Goal: Contribute content: Add original content to the website for others to see

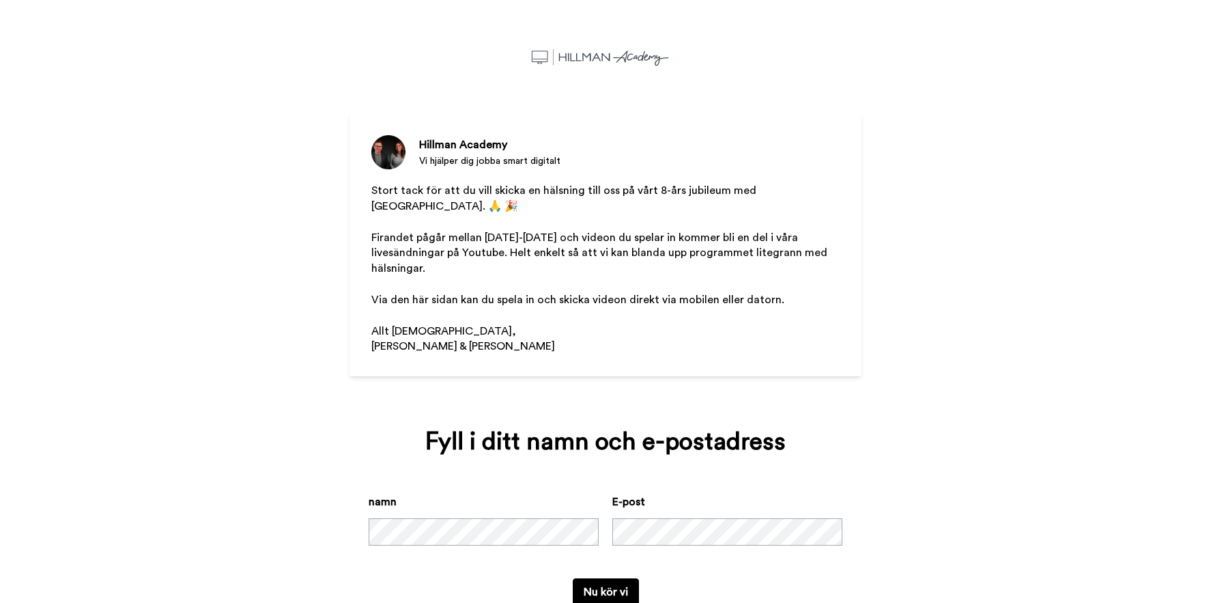
scroll to position [35, 0]
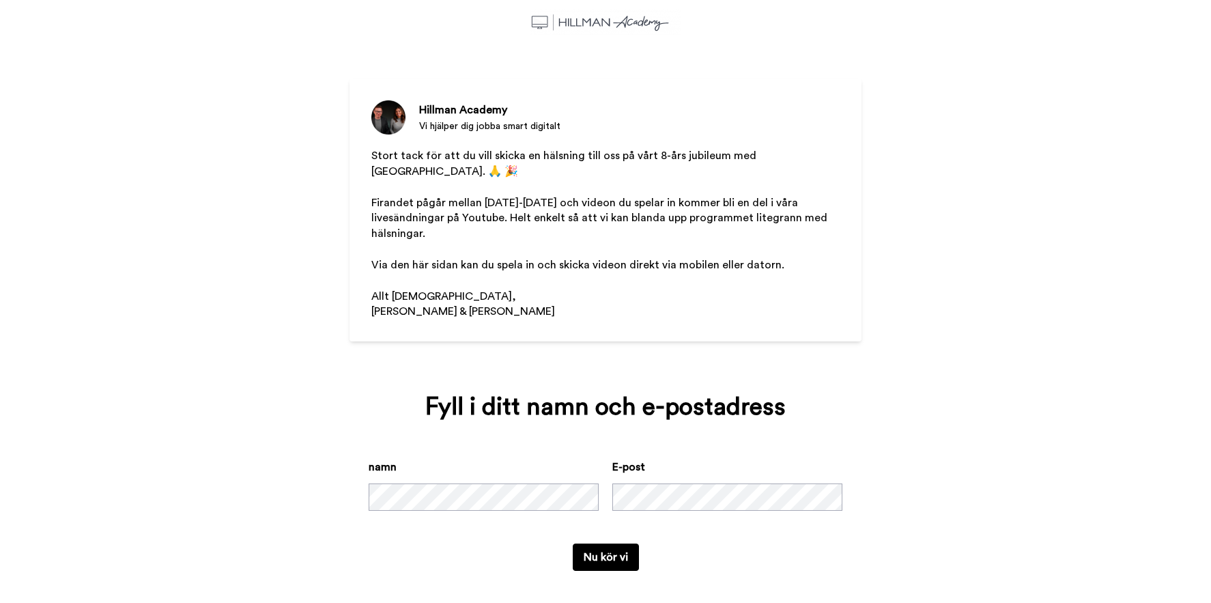
click at [601, 545] on button "Nu kör vi" at bounding box center [606, 556] width 66 height 27
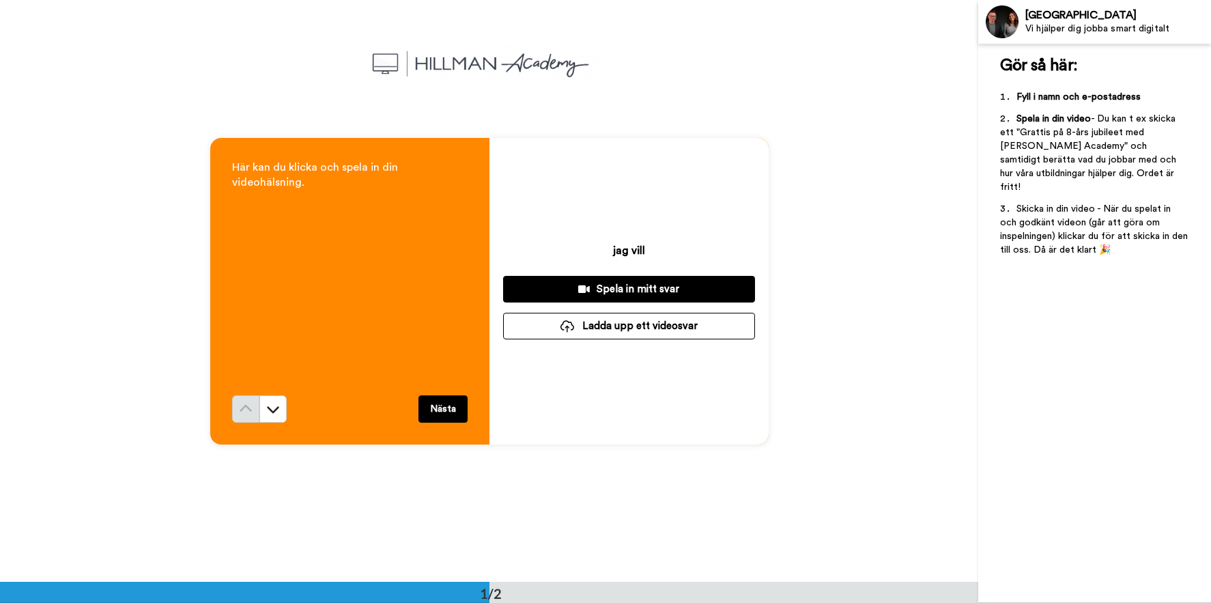
click at [653, 285] on div "Spela in mitt svar" at bounding box center [629, 289] width 230 height 14
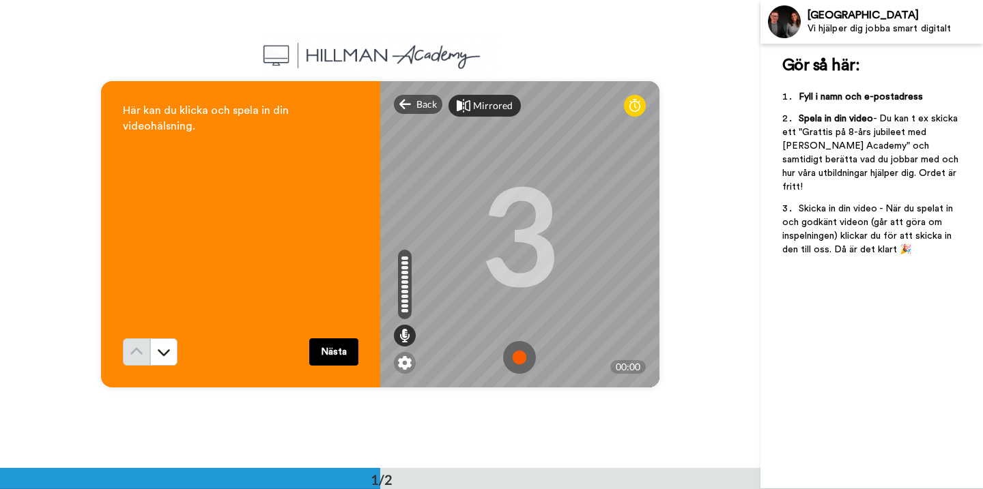
click at [478, 109] on div "Mirrored" at bounding box center [493, 106] width 40 height 14
click at [519, 359] on img at bounding box center [519, 357] width 33 height 33
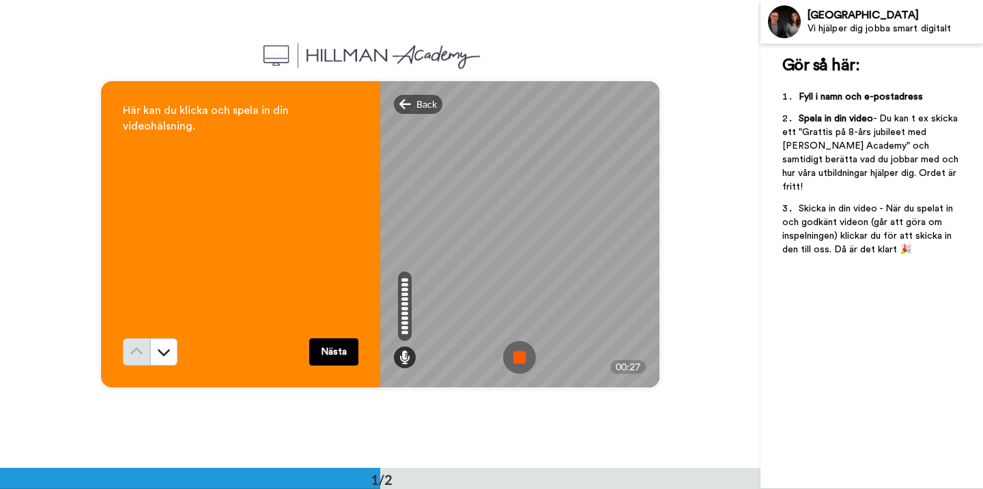
click at [512, 354] on img at bounding box center [519, 357] width 33 height 33
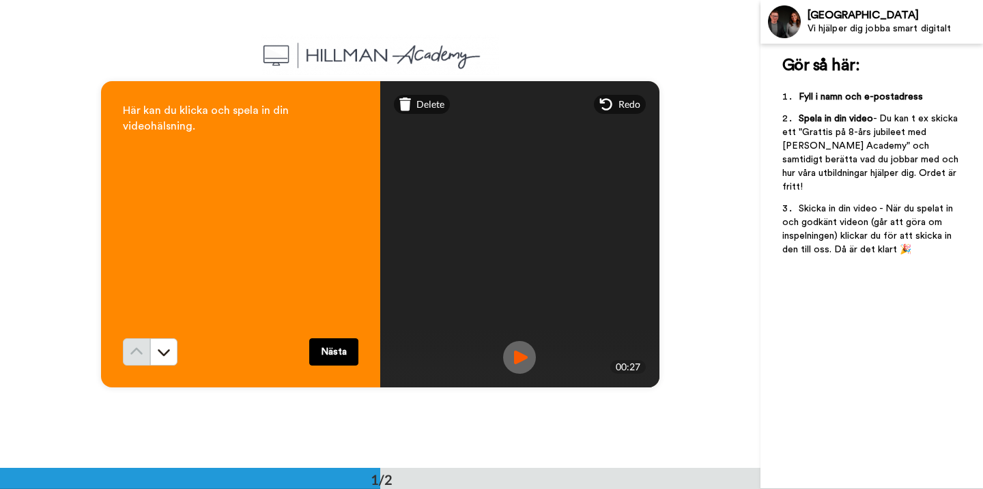
click at [519, 352] on img at bounding box center [519, 357] width 33 height 33
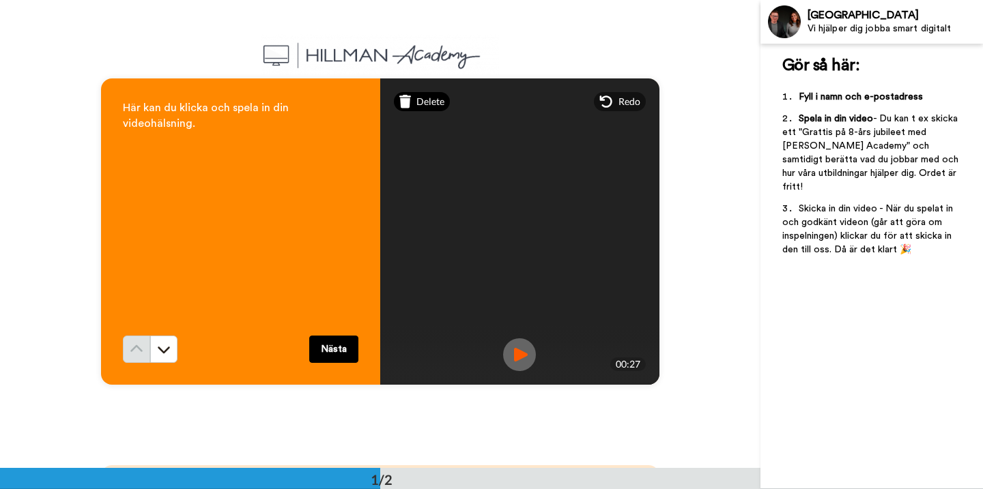
click at [432, 98] on span "Delete" at bounding box center [430, 102] width 28 height 14
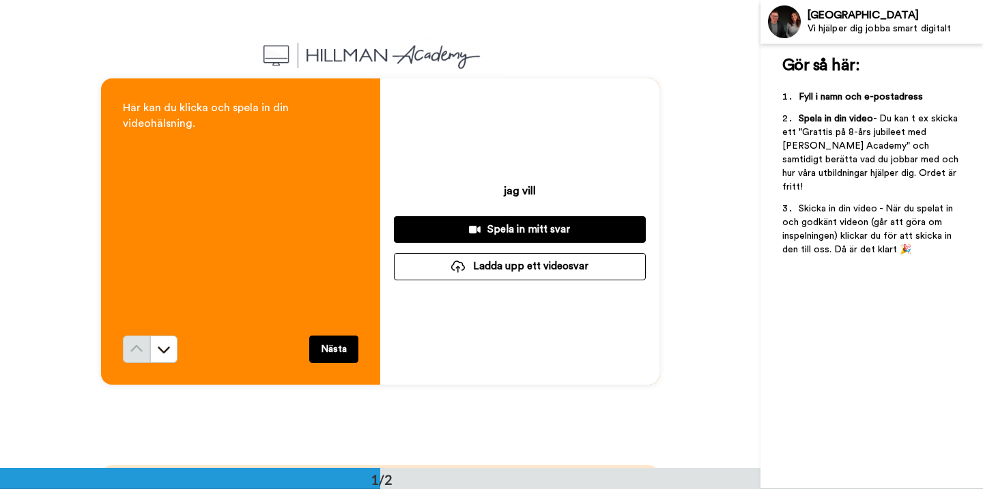
click at [533, 224] on div "Spela in mitt svar" at bounding box center [520, 230] width 230 height 14
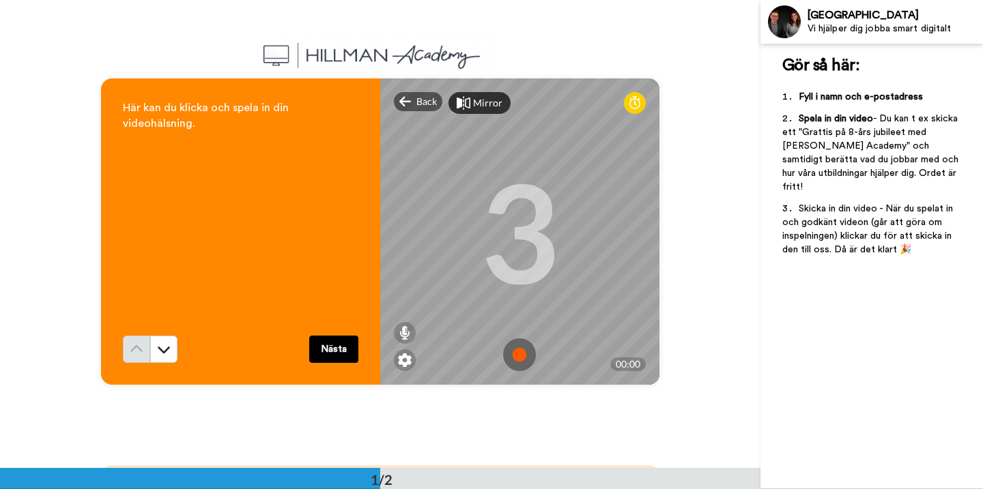
click at [519, 349] on img at bounding box center [519, 355] width 33 height 33
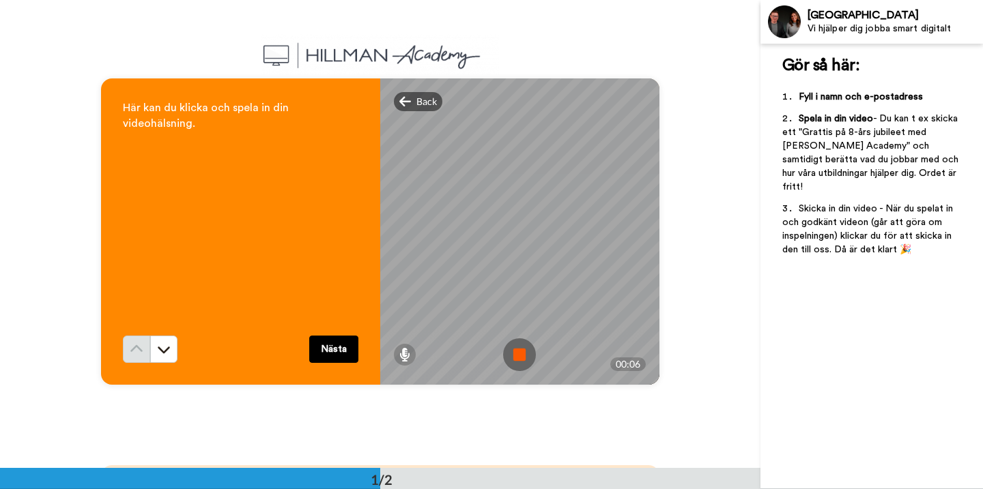
click at [524, 353] on img at bounding box center [519, 355] width 33 height 33
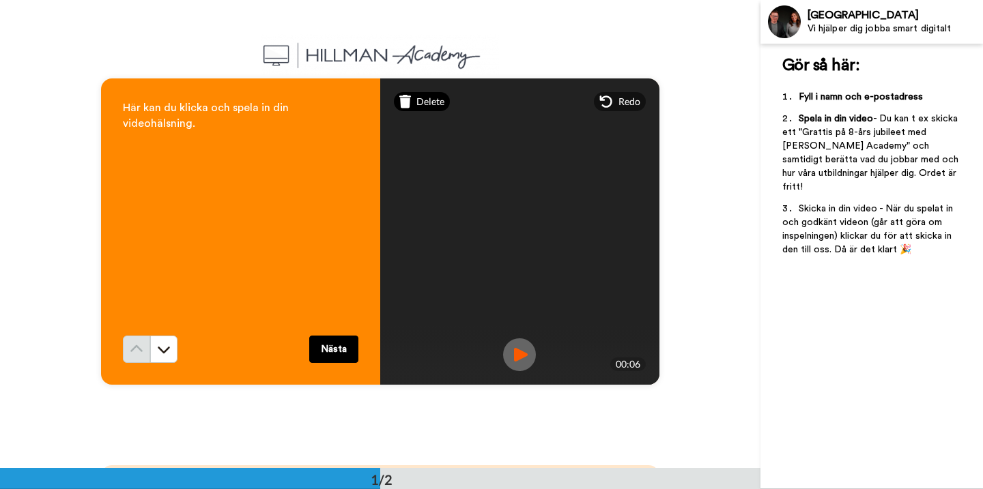
click at [416, 95] on span "Delete" at bounding box center [430, 102] width 28 height 14
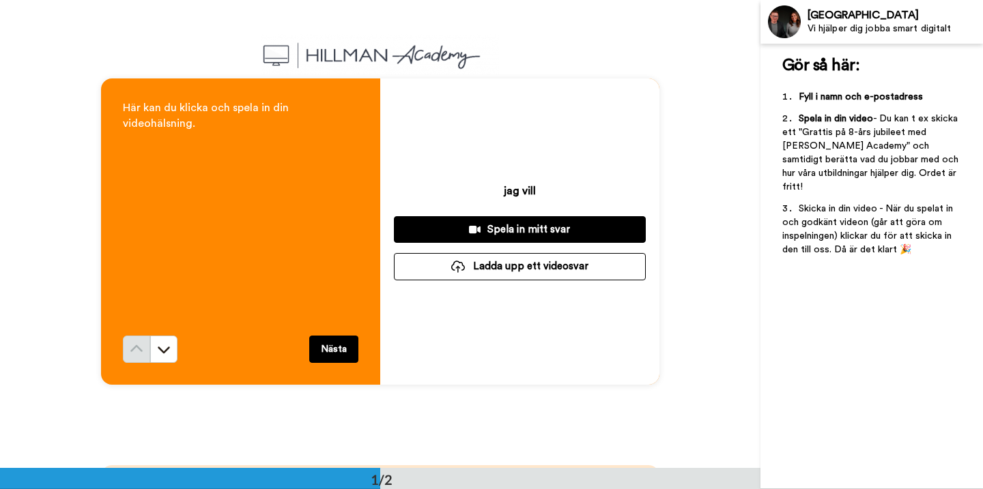
click at [530, 229] on div "Spela in mitt svar" at bounding box center [520, 230] width 230 height 14
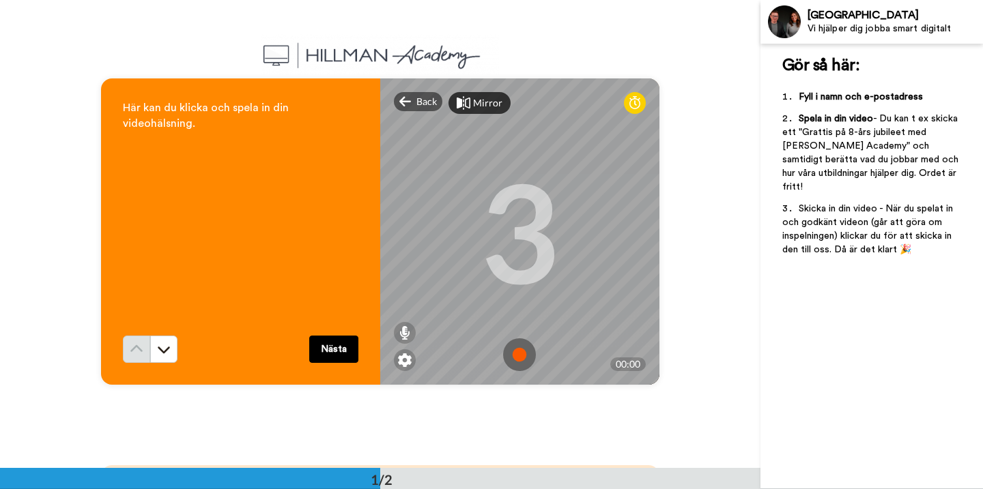
click at [519, 352] on img at bounding box center [519, 355] width 33 height 33
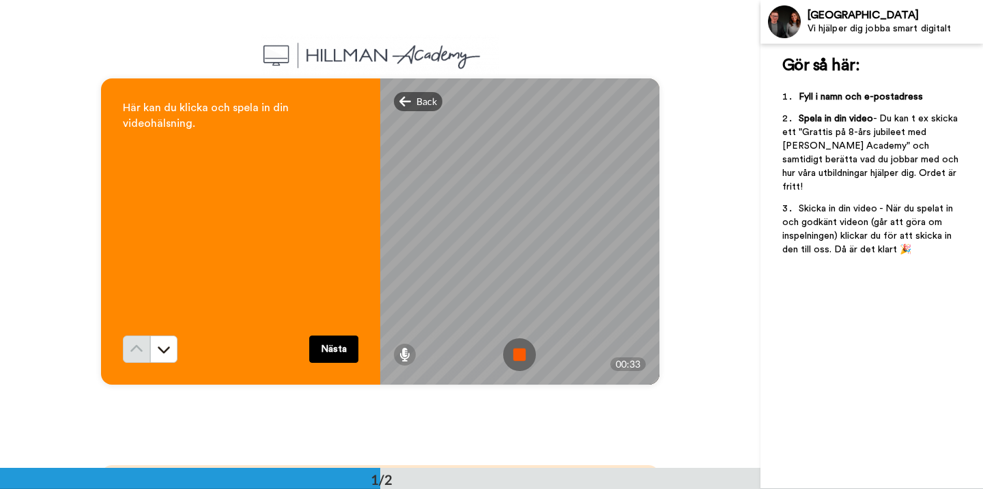
click at [513, 356] on img at bounding box center [519, 355] width 33 height 33
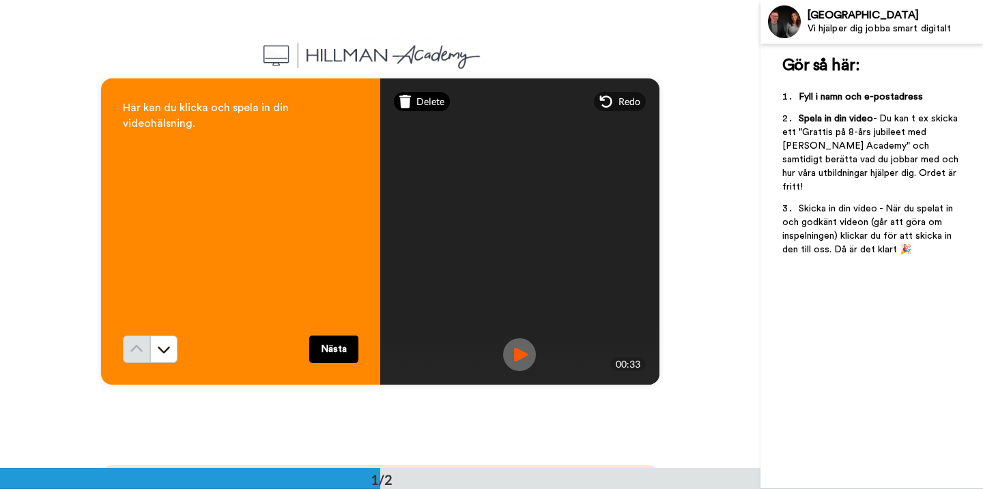
click at [427, 98] on span "Delete" at bounding box center [430, 102] width 28 height 14
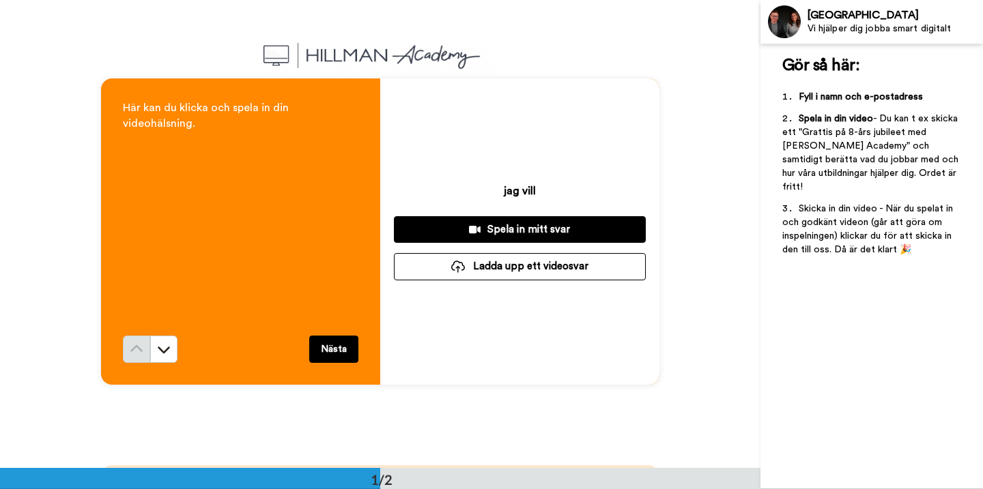
click at [526, 233] on div "Spela in mitt svar" at bounding box center [520, 230] width 230 height 14
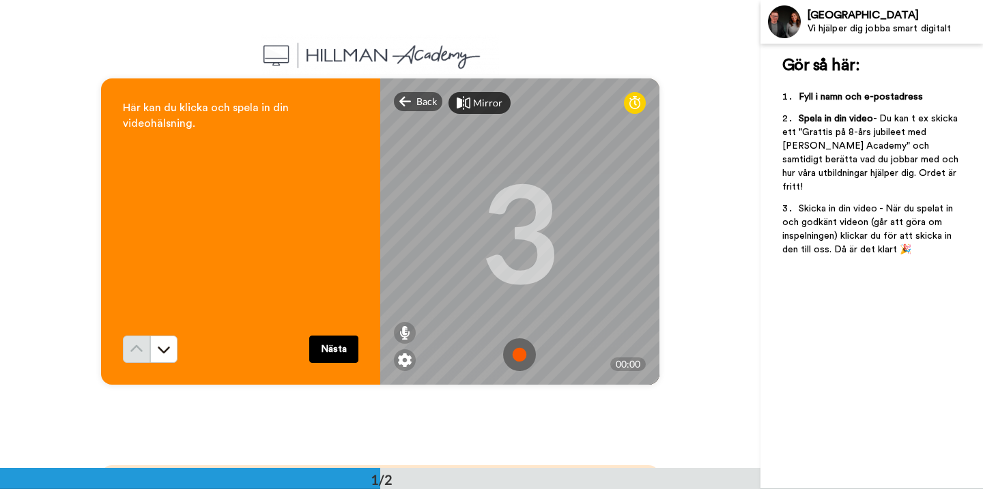
click at [515, 354] on img at bounding box center [519, 355] width 33 height 33
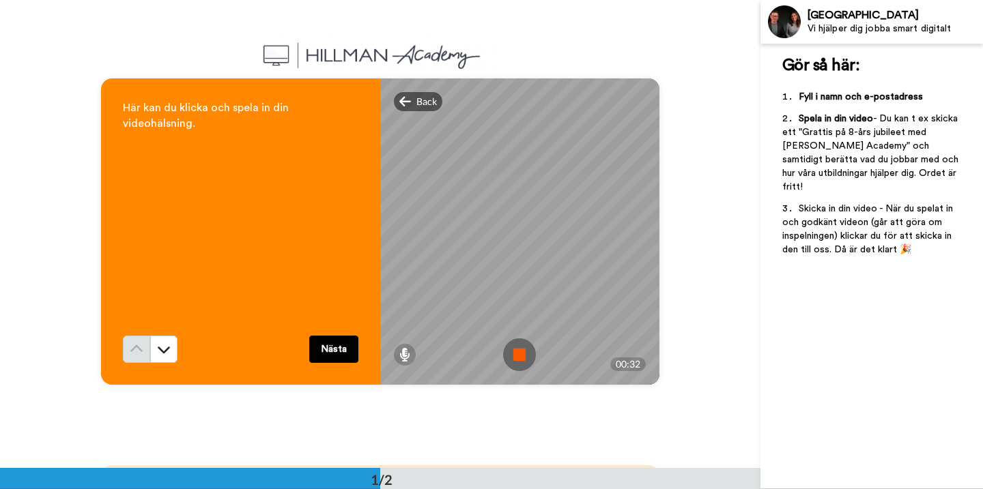
click at [517, 356] on img at bounding box center [519, 355] width 33 height 33
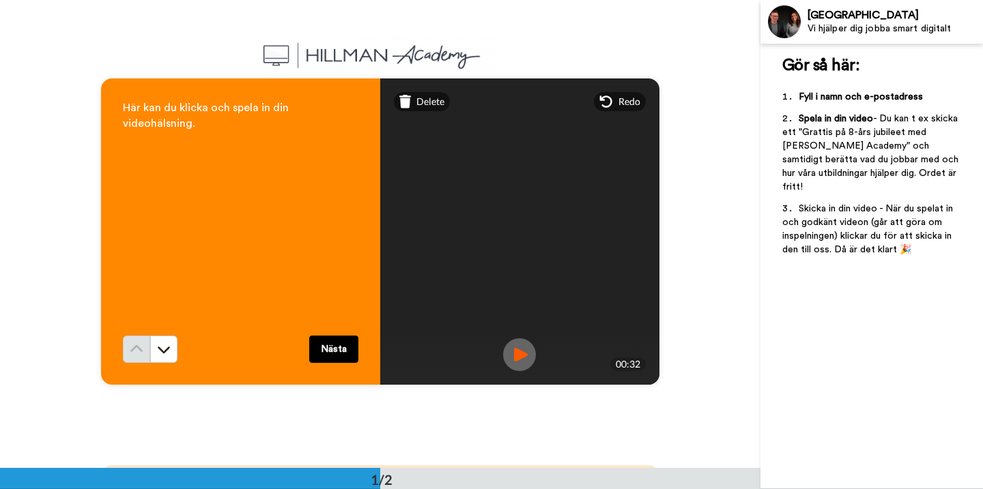
click at [515, 356] on img at bounding box center [519, 355] width 33 height 33
click at [423, 96] on span "Delete" at bounding box center [430, 102] width 28 height 14
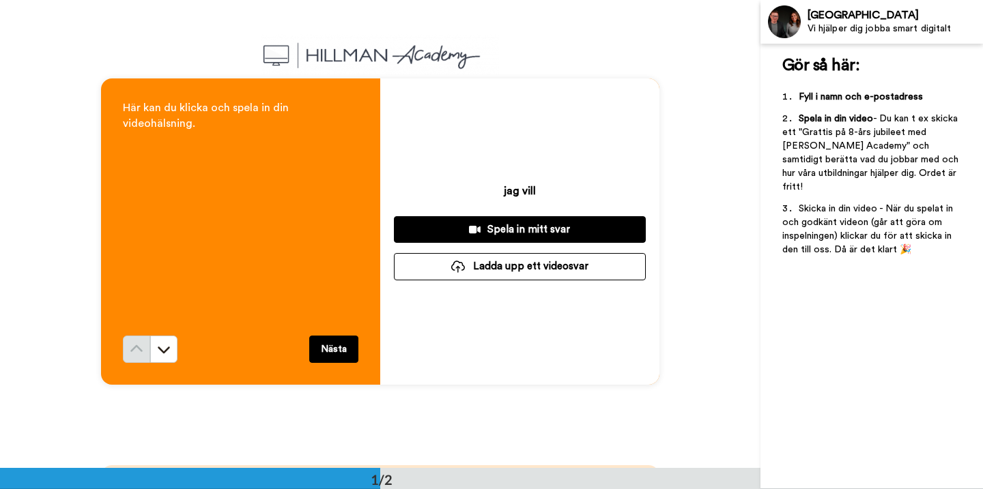
click at [531, 222] on button "Spela in mitt svar" at bounding box center [520, 229] width 252 height 27
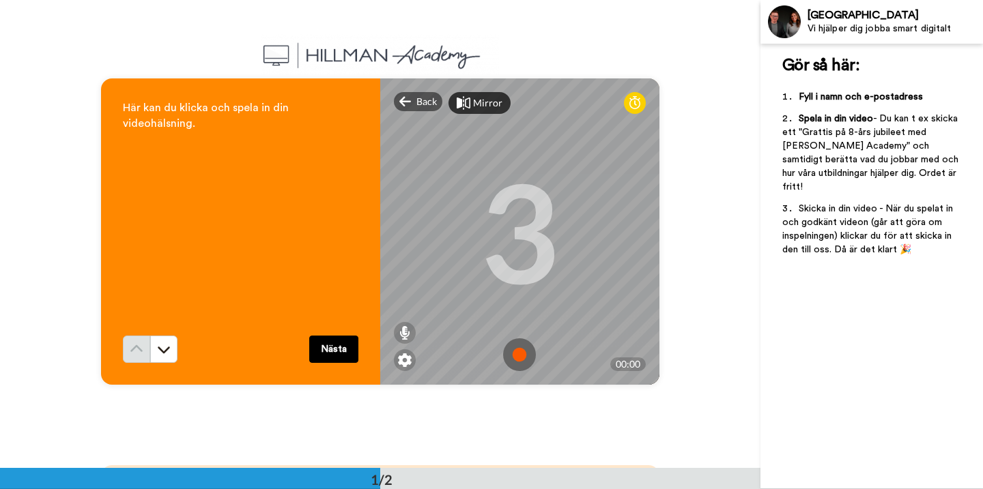
click at [513, 353] on img at bounding box center [519, 355] width 33 height 33
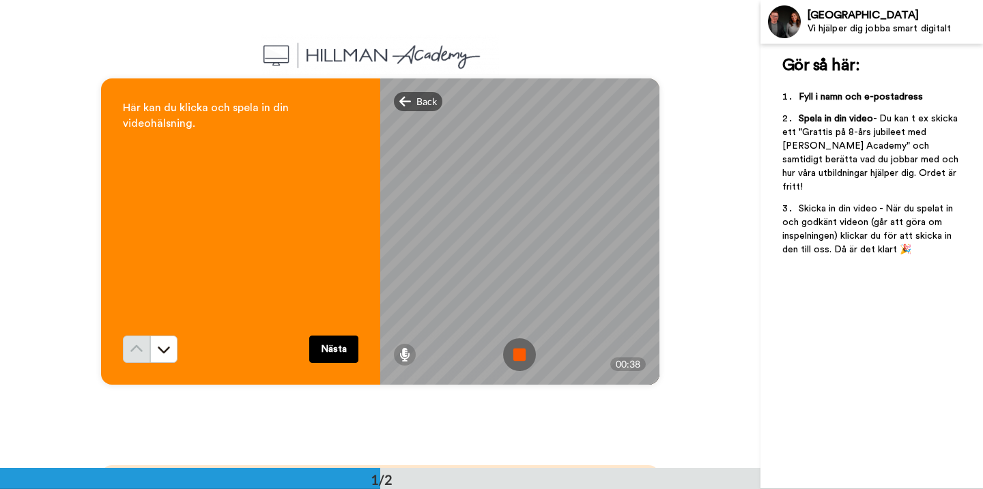
click at [506, 353] on img at bounding box center [519, 355] width 33 height 33
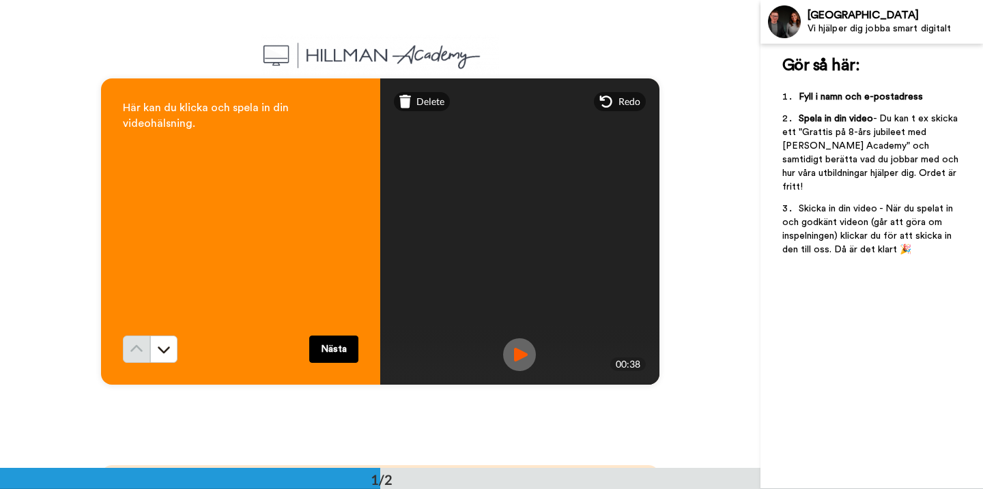
click at [517, 355] on img at bounding box center [519, 355] width 33 height 33
click at [329, 349] on button "Nästa" at bounding box center [333, 349] width 49 height 27
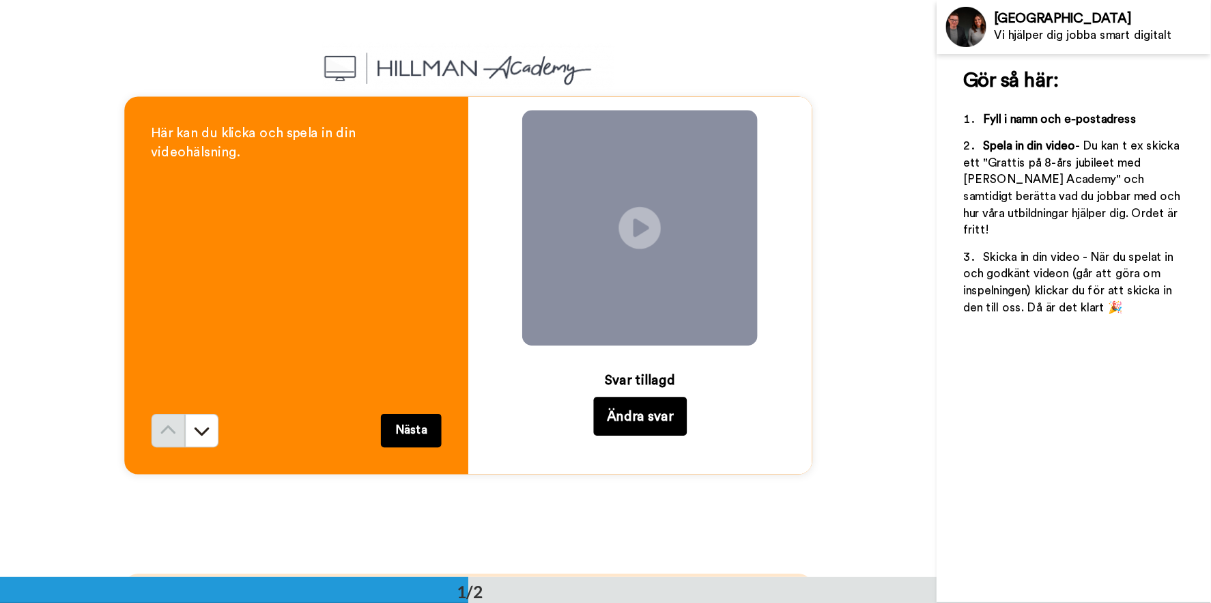
scroll to position [371, 0]
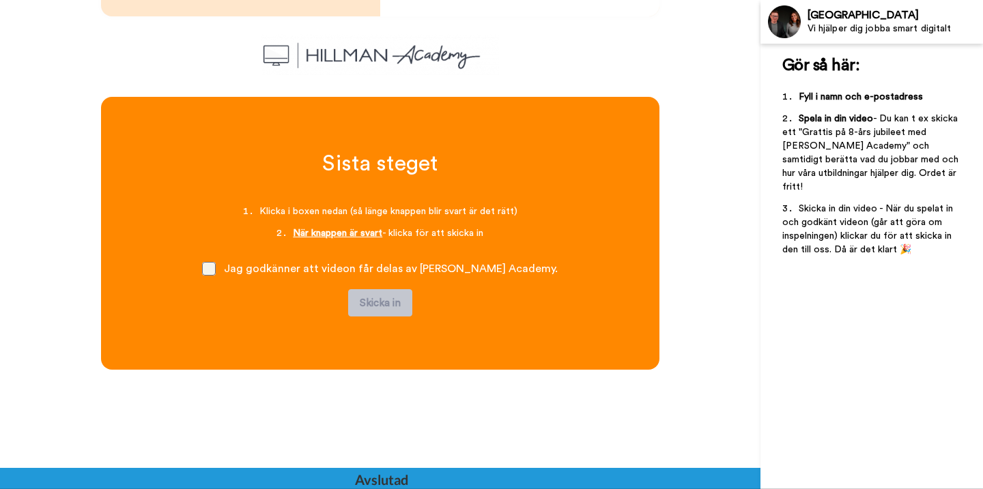
click at [216, 269] on span at bounding box center [209, 269] width 14 height 14
click at [380, 300] on button "Skicka in" at bounding box center [380, 302] width 64 height 27
